Goal: Transaction & Acquisition: Purchase product/service

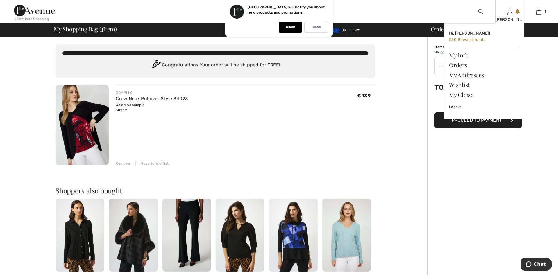
click at [510, 18] on div "[PERSON_NAME]" at bounding box center [510, 20] width 28 height 6
click at [464, 81] on link "Wishlist" at bounding box center [484, 85] width 70 height 10
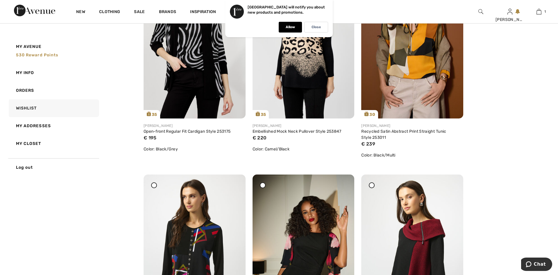
scroll to position [399, 0]
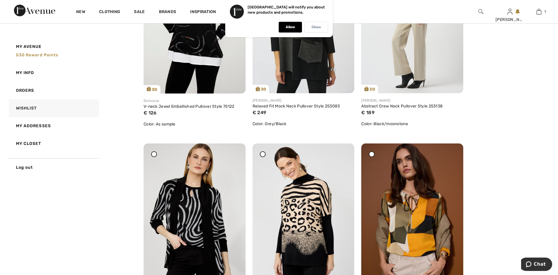
click at [314, 30] on div "Close" at bounding box center [316, 27] width 24 height 11
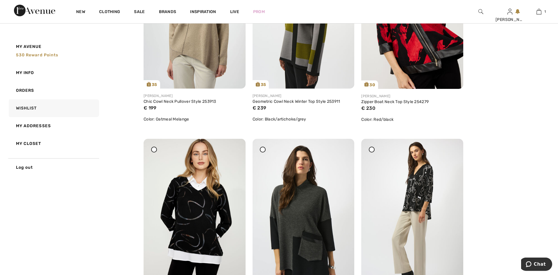
scroll to position [59, 0]
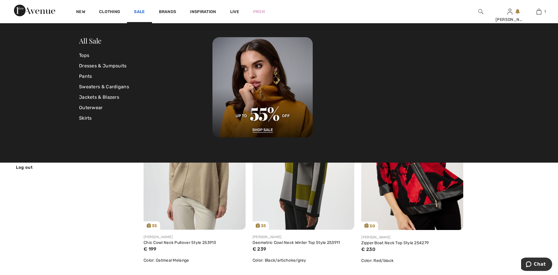
click at [140, 11] on link "Sale" at bounding box center [139, 12] width 11 height 6
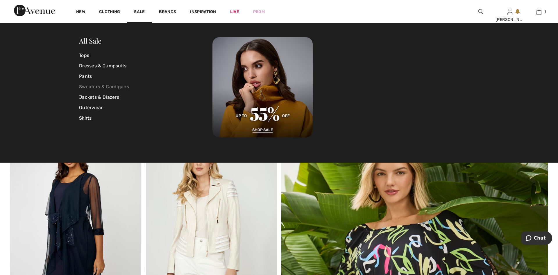
click at [98, 88] on link "Sweaters & Cardigans" at bounding box center [145, 87] width 133 height 10
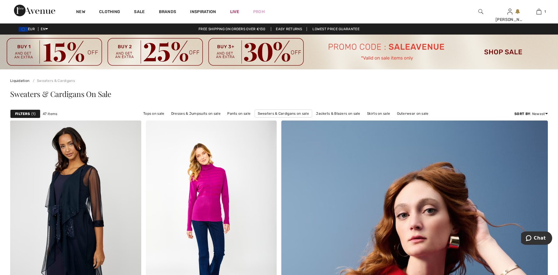
click at [26, 112] on strong "Filters" at bounding box center [22, 113] width 15 height 5
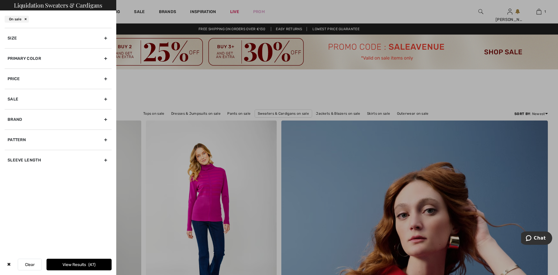
click at [33, 35] on div "Size" at bounding box center [58, 38] width 107 height 20
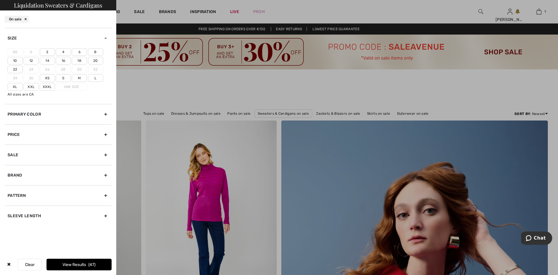
click at [74, 51] on label "6" at bounding box center [79, 52] width 15 height 8
click at [0, 0] on input"] "6" at bounding box center [0, 0] width 0 height 0
click at [78, 78] on label "M" at bounding box center [79, 78] width 15 height 8
click at [0, 0] on input"] "M" at bounding box center [0, 0] width 0 height 0
click at [83, 267] on button "View Results 22" at bounding box center [79, 265] width 65 height 12
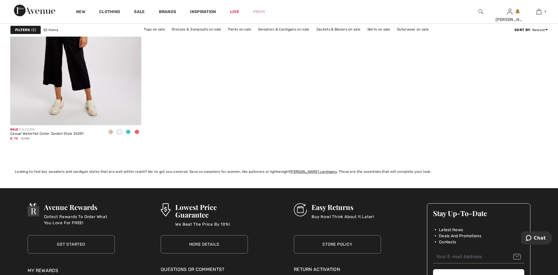
scroll to position [1630, 0]
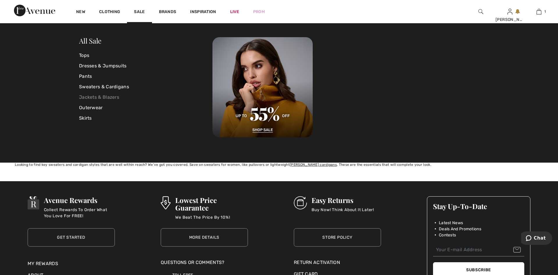
click at [98, 97] on link "Jackets & Blazers" at bounding box center [145, 97] width 133 height 10
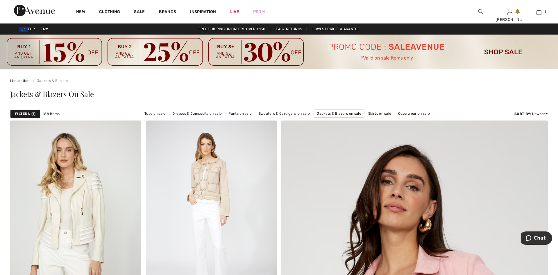
click at [27, 112] on strong "Filters" at bounding box center [22, 113] width 15 height 5
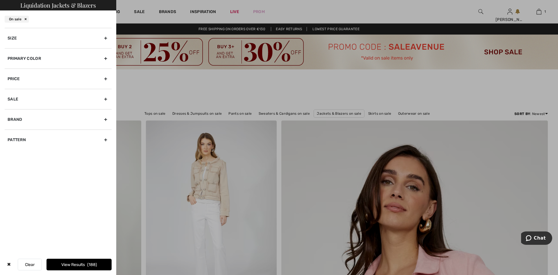
click at [44, 40] on div "Size" at bounding box center [58, 38] width 107 height 20
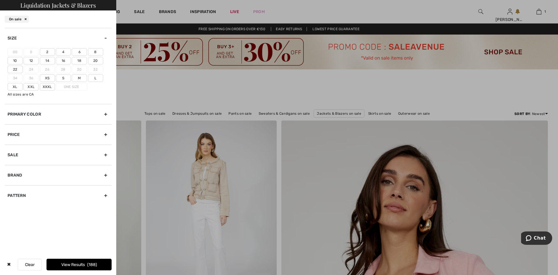
click at [78, 53] on label "6" at bounding box center [79, 52] width 15 height 8
click at [0, 0] on input"] "6" at bounding box center [0, 0] width 0 height 0
click at [76, 78] on label "M" at bounding box center [79, 78] width 15 height 8
click at [0, 0] on input"] "M" at bounding box center [0, 0] width 0 height 0
click at [86, 263] on button "View Results 76" at bounding box center [79, 265] width 65 height 12
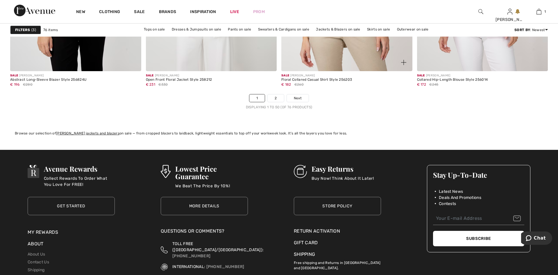
scroll to position [3439, 0]
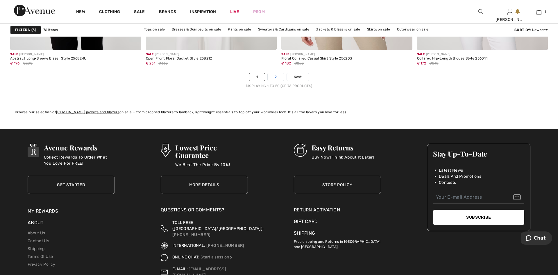
click at [279, 78] on link "2" at bounding box center [276, 77] width 16 height 8
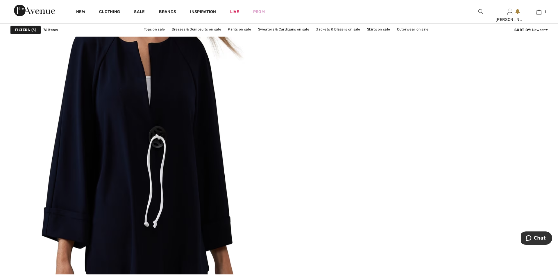
scroll to position [2134, 0]
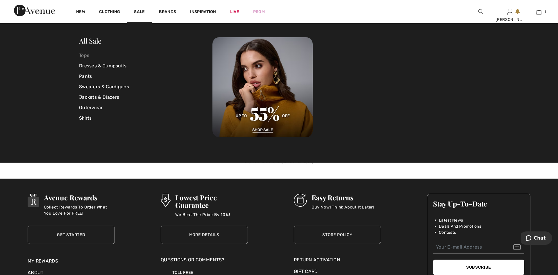
click at [87, 57] on link "Tops" at bounding box center [145, 55] width 133 height 10
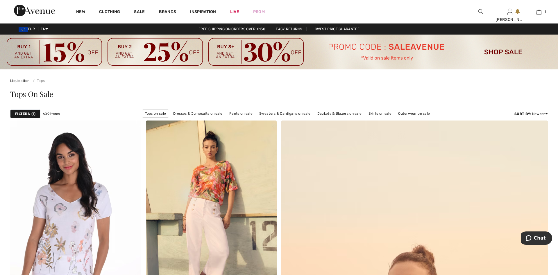
click at [31, 115] on div "Filters 1" at bounding box center [25, 114] width 30 height 9
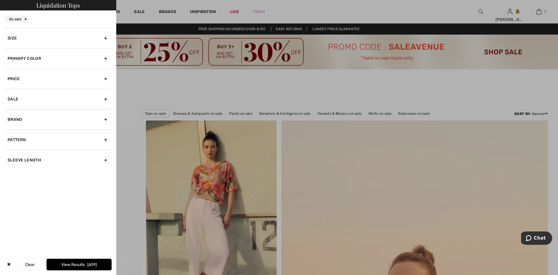
click at [51, 41] on div "Size" at bounding box center [58, 38] width 107 height 20
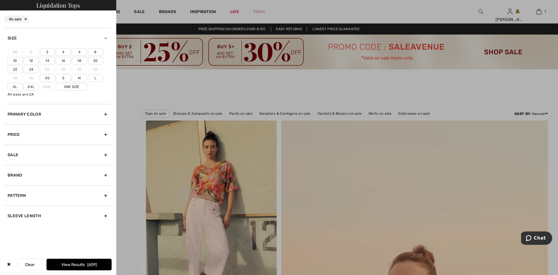
click at [74, 51] on label "6" at bounding box center [79, 52] width 15 height 8
click at [0, 0] on input"] "6" at bounding box center [0, 0] width 0 height 0
click at [77, 76] on label "M" at bounding box center [79, 78] width 15 height 8
click at [0, 0] on input"] "M" at bounding box center [0, 0] width 0 height 0
click at [79, 264] on button "View Results 339" at bounding box center [79, 265] width 65 height 12
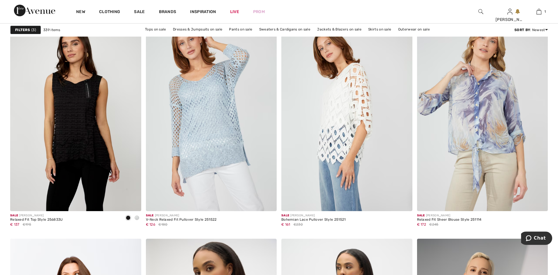
scroll to position [1097, 0]
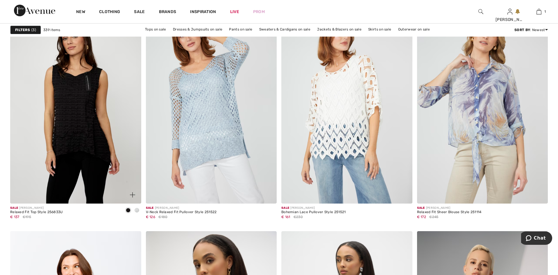
click at [136, 210] on span at bounding box center [137, 210] width 5 height 5
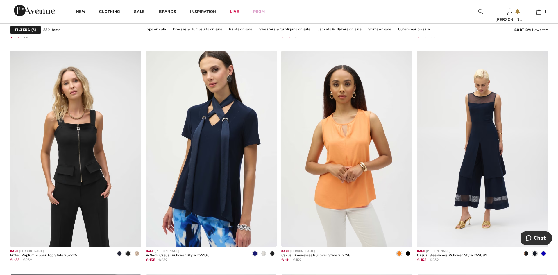
scroll to position [2283, 0]
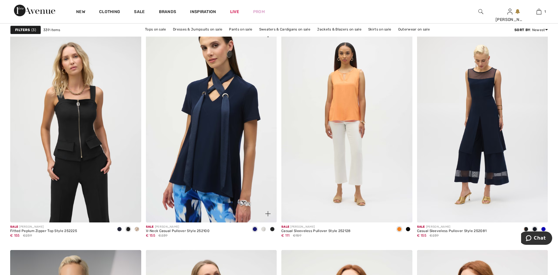
click at [264, 230] on span at bounding box center [263, 229] width 5 height 5
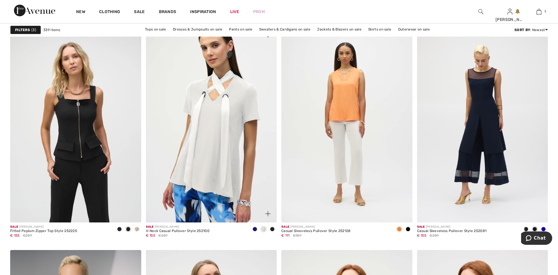
click at [271, 230] on span at bounding box center [272, 229] width 5 height 5
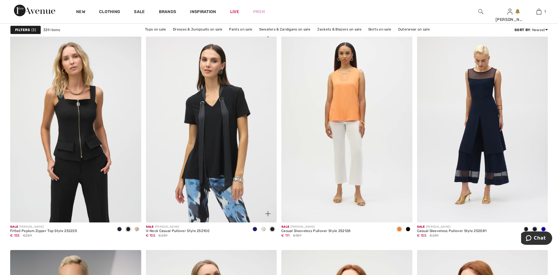
click at [222, 153] on img at bounding box center [211, 124] width 131 height 196
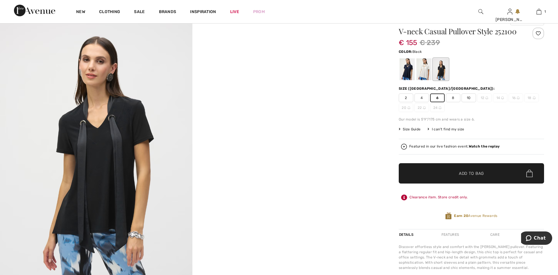
scroll to position [30, 0]
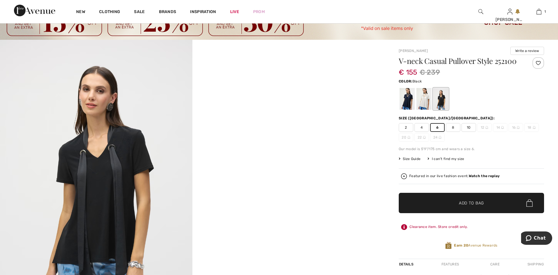
click at [471, 203] on span "Add to Bag" at bounding box center [471, 203] width 25 height 6
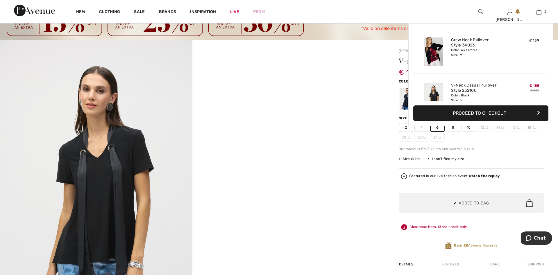
scroll to position [18, 0]
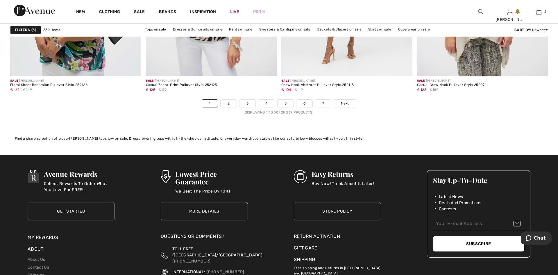
scroll to position [3439, 0]
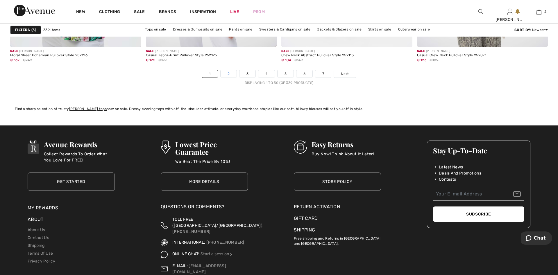
click at [229, 76] on link "2" at bounding box center [229, 74] width 16 height 8
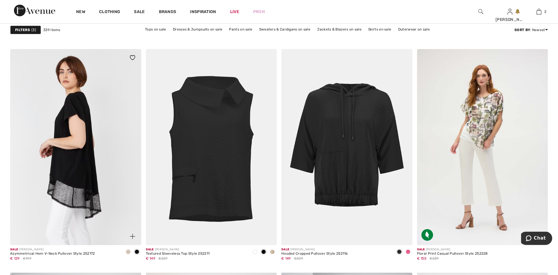
scroll to position [593, 0]
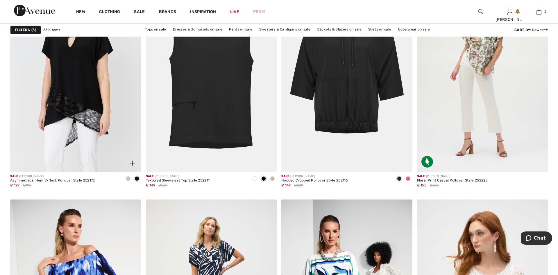
click at [128, 178] on span at bounding box center [128, 178] width 5 height 5
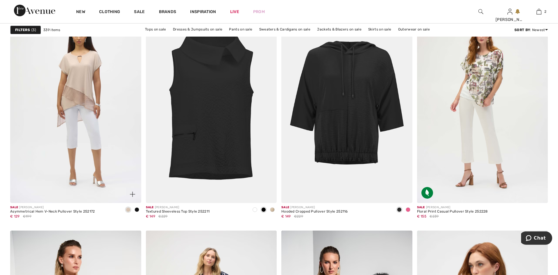
scroll to position [534, 0]
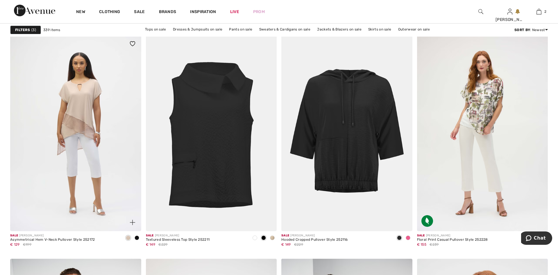
click at [71, 117] on img at bounding box center [75, 133] width 131 height 196
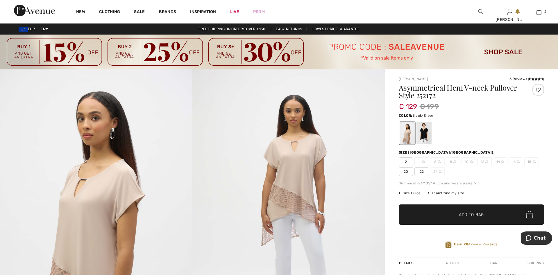
click at [420, 130] on div at bounding box center [423, 133] width 15 height 22
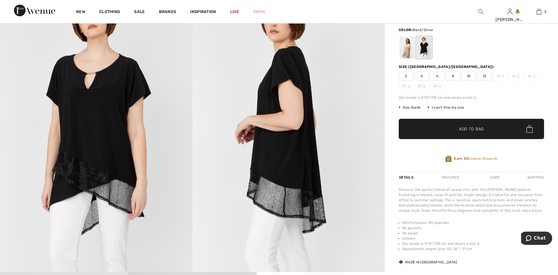
scroll to position [89, 0]
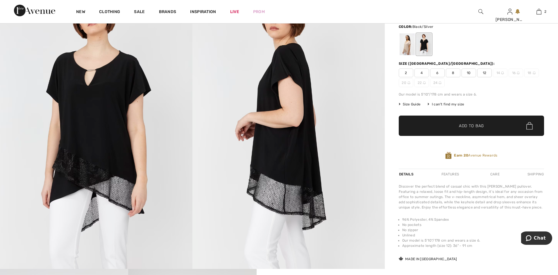
click at [438, 74] on span "6" at bounding box center [437, 73] width 15 height 9
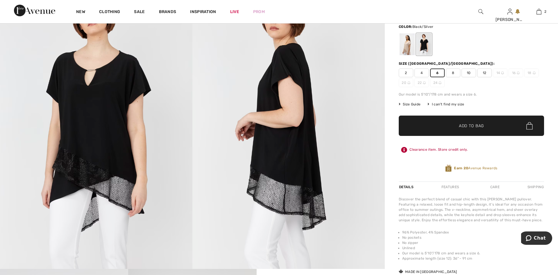
click at [469, 127] on span "Add to Bag" at bounding box center [471, 126] width 25 height 6
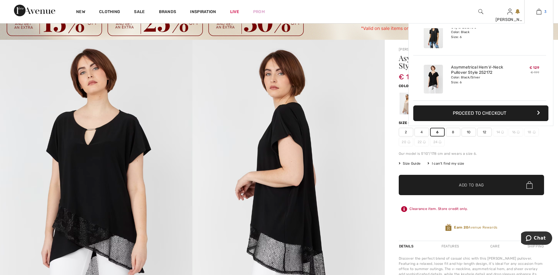
click at [541, 11] on img at bounding box center [538, 11] width 5 height 7
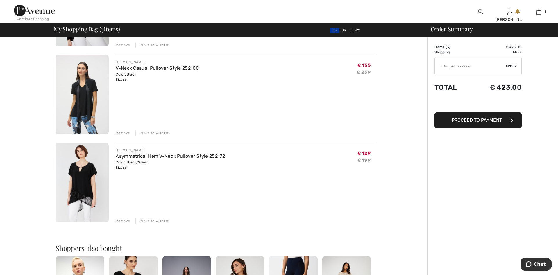
click at [120, 220] on div "Remove" at bounding box center [123, 221] width 14 height 5
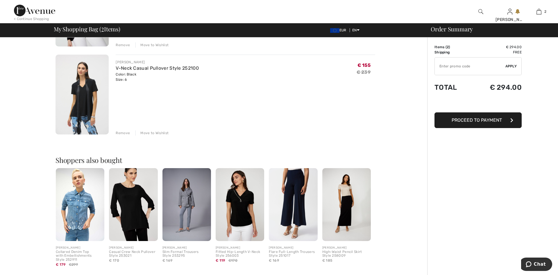
click at [90, 83] on img at bounding box center [82, 95] width 53 height 80
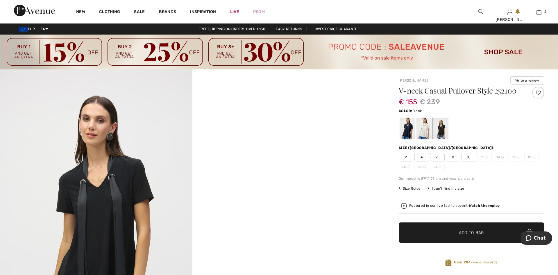
click at [440, 157] on span "6" at bounding box center [437, 157] width 15 height 9
